Goal: Share content: Distribute website content to other platforms or users

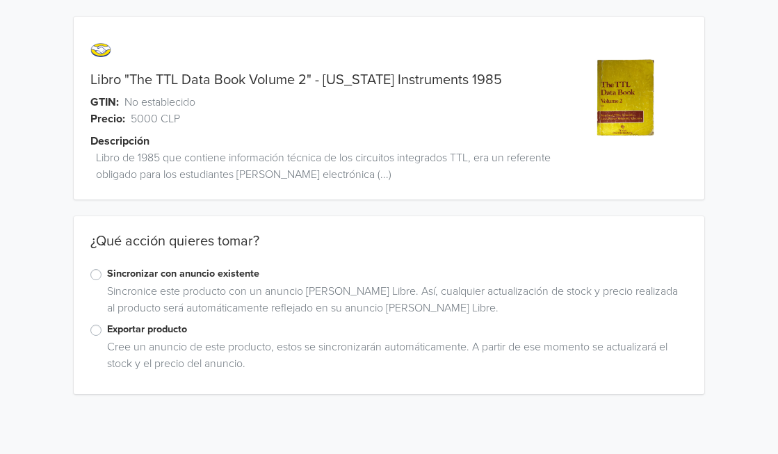
click at [107, 332] on label "Exportar producto" at bounding box center [398, 329] width 582 height 15
click at [0, 0] on input "Exportar producto" at bounding box center [0, 0] width 0 height 0
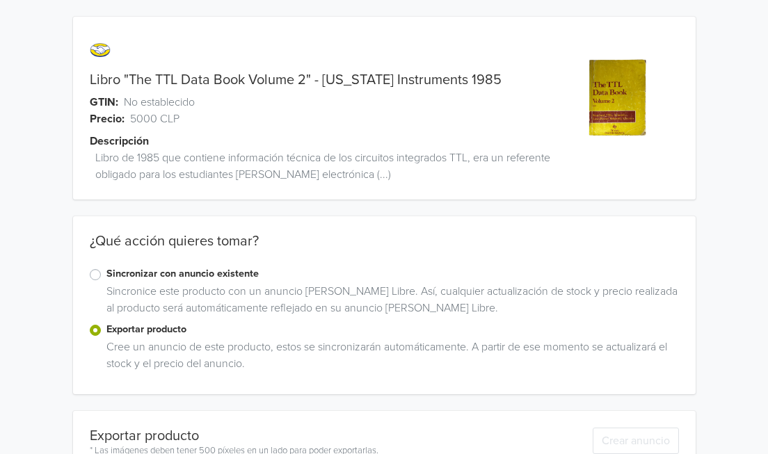
scroll to position [250, 0]
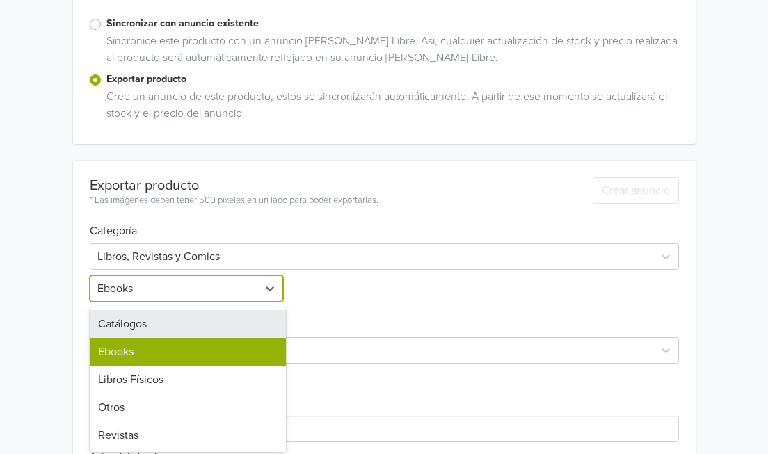
click at [236, 290] on div at bounding box center [173, 288] width 153 height 19
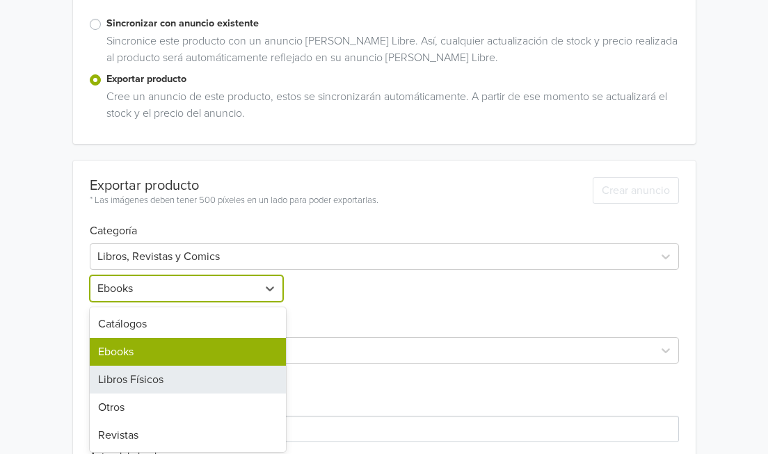
click at [179, 379] on div "Libros Físicos" at bounding box center [188, 380] width 196 height 28
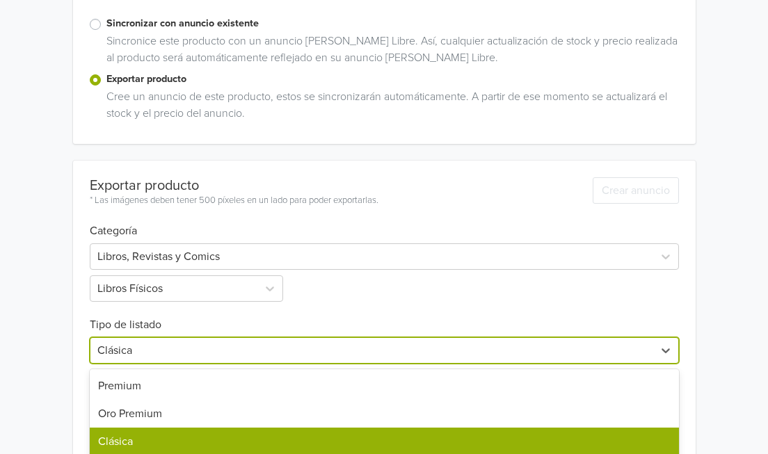
click at [324, 350] on div "7 results available. Use Up and Down to choose options, press Enter to select t…" at bounding box center [384, 350] width 589 height 26
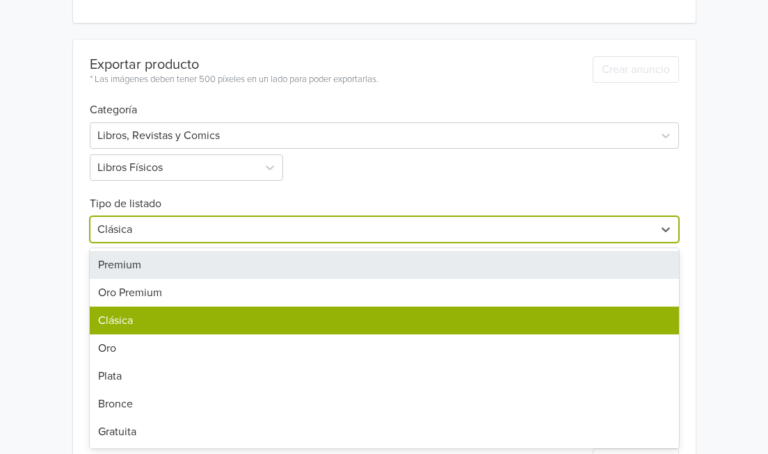
click at [150, 258] on div "Premium" at bounding box center [384, 265] width 589 height 28
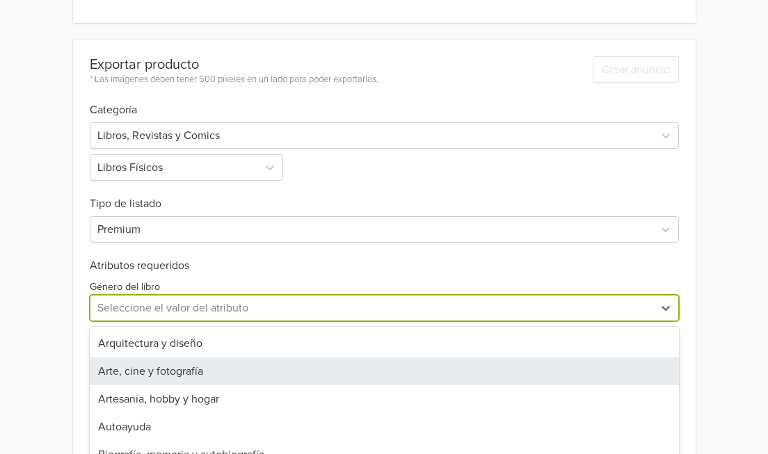
click at [171, 309] on div "28 results available. Use Up and Down to choose options, press Enter to select …" at bounding box center [384, 308] width 589 height 26
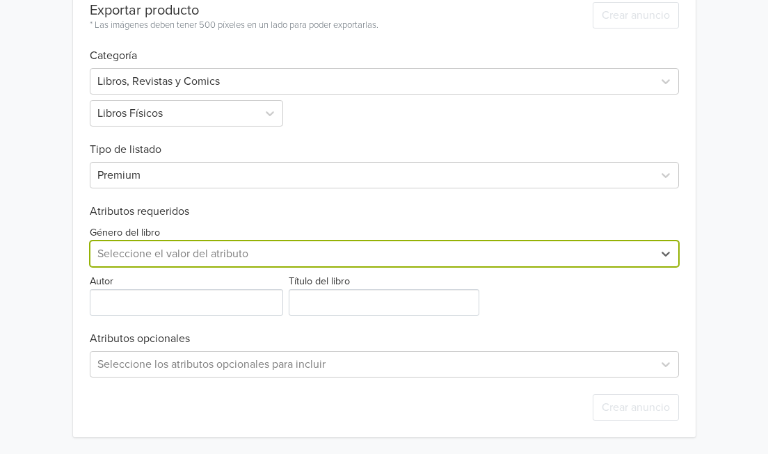
click at [257, 259] on div at bounding box center [371, 253] width 549 height 19
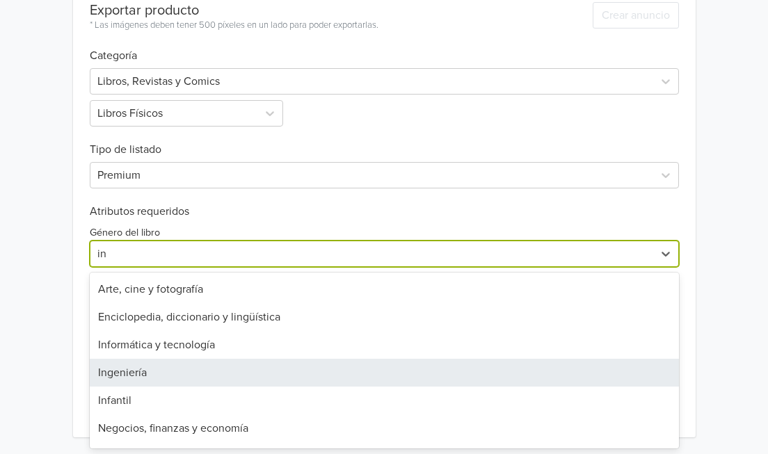
type input "i"
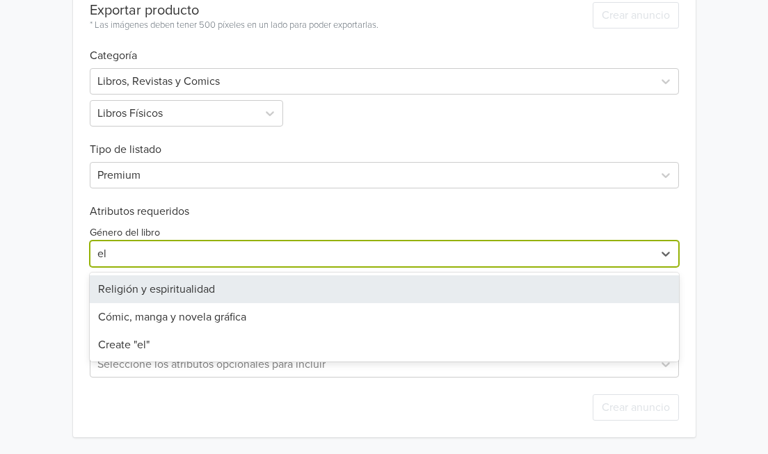
type input "e"
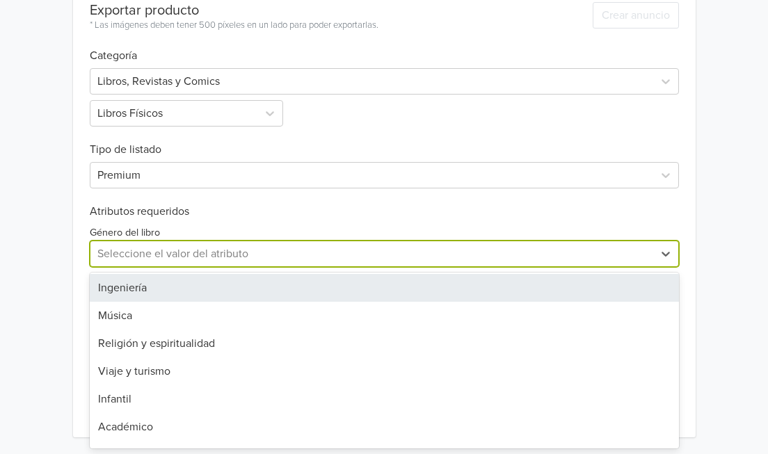
scroll to position [417, 0]
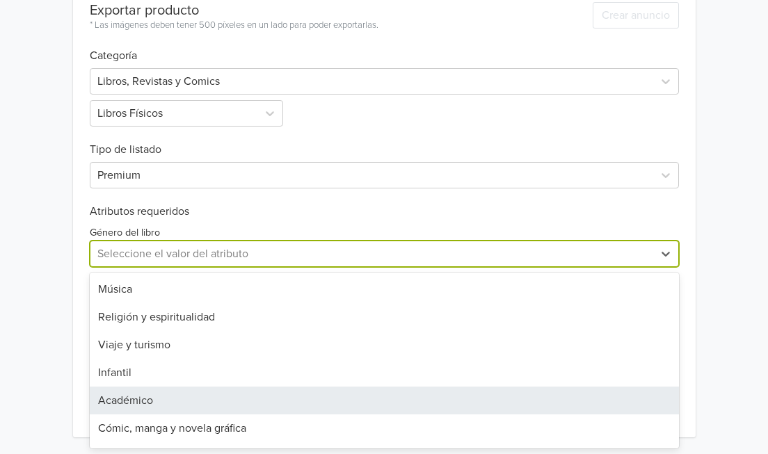
click at [157, 402] on div "Académico" at bounding box center [384, 401] width 589 height 28
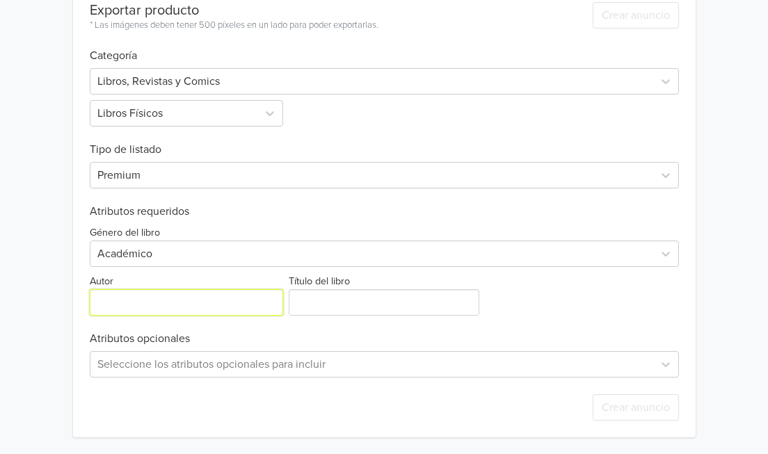
click at [250, 307] on input "Autor" at bounding box center [186, 302] width 193 height 26
type input "Texas Instruments"
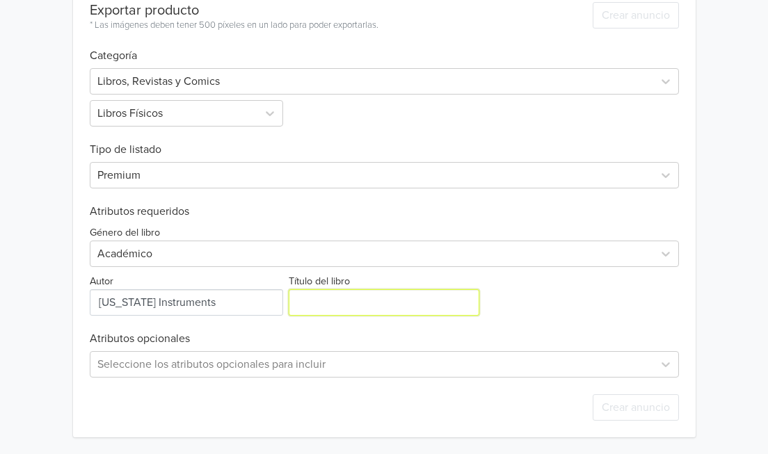
click at [349, 306] on input "Título del libro" at bounding box center [384, 302] width 191 height 26
type input "The TTL Data Book Volume 2"
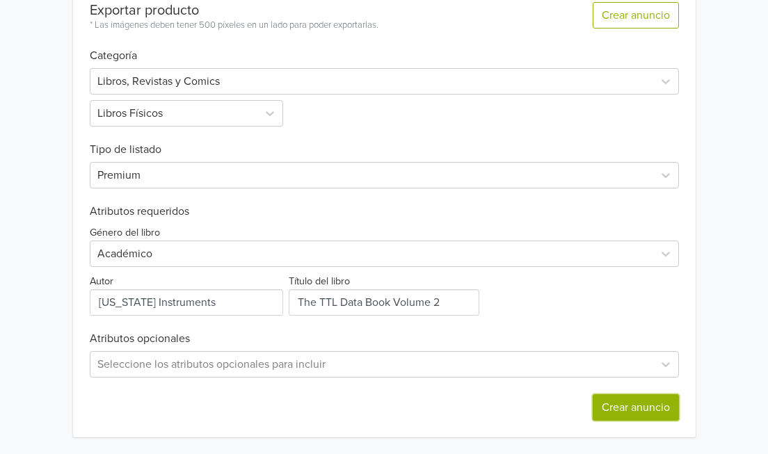
click at [653, 404] on button "Crear anuncio" at bounding box center [636, 407] width 86 height 26
